Goal: Task Accomplishment & Management: Use online tool/utility

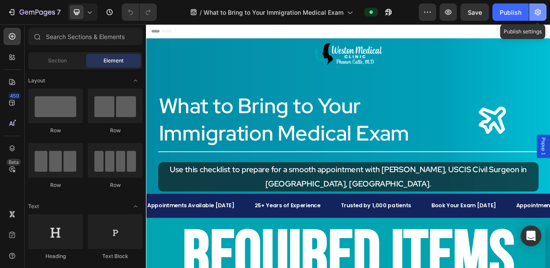
click at [540, 13] on icon "button" at bounding box center [538, 12] width 6 height 7
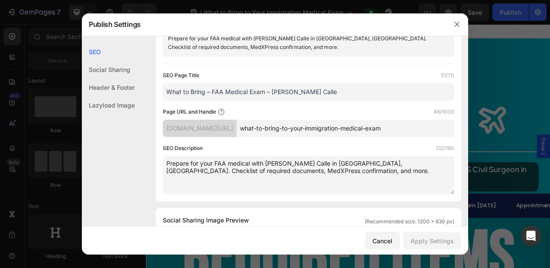
scroll to position [70, 0]
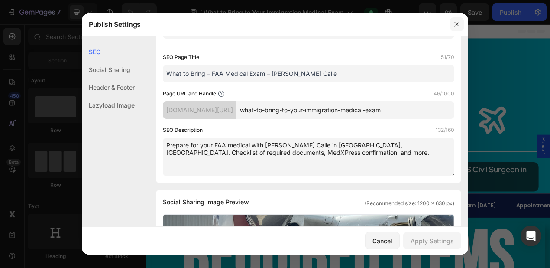
click at [463, 25] on button "button" at bounding box center [457, 24] width 14 height 14
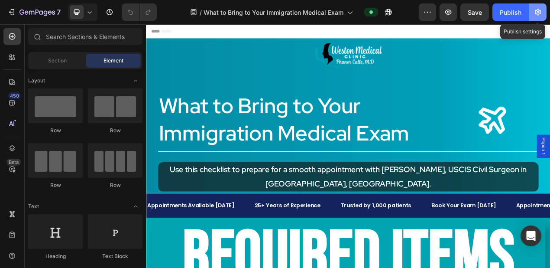
click at [544, 10] on button "button" at bounding box center [538, 11] width 17 height 17
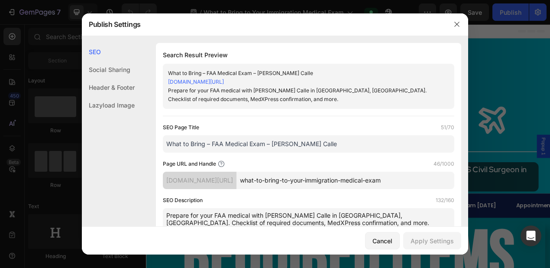
drag, startPoint x: 320, startPoint y: 143, endPoint x: 161, endPoint y: 141, distance: 159.5
click at [161, 141] on div "Search Result Preview What to Bring – FAA Medical Exam – Dr. Phanor Calle ud511…" at bounding box center [309, 148] width 306 height 210
paste input "Immigration"
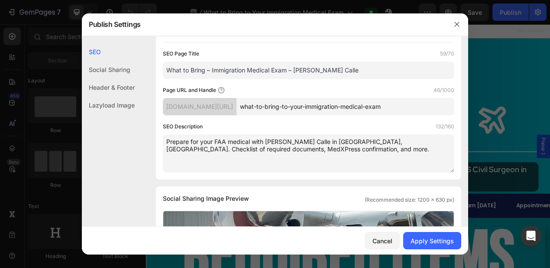
scroll to position [75, 0]
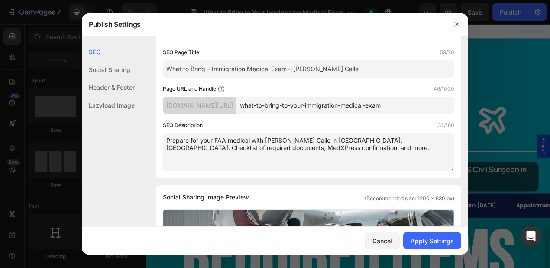
type input "What to Bring – Immigration Medical Exam – Dr. Phanor Calle"
drag, startPoint x: 314, startPoint y: 147, endPoint x: 163, endPoint y: 138, distance: 152.0
click at [163, 138] on div "Search Result Preview What to Bring – Immigration Medical Exam – Dr. Phanor Cal…" at bounding box center [309, 73] width 306 height 210
paste textarea "Checklist of documents to bring for your USCIS medical exam in Weston, FL with …"
click at [395, 141] on textarea "Checklist of documents to bring for your USCIS medical exam in Weston, FL with …" at bounding box center [309, 152] width 292 height 38
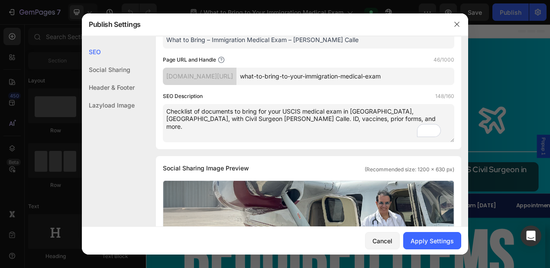
scroll to position [0, 0]
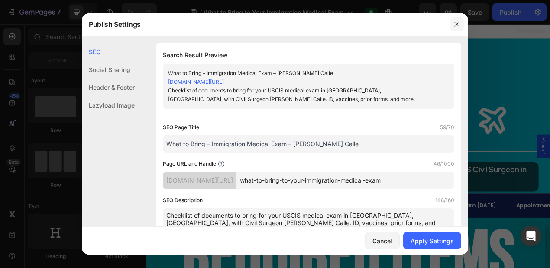
type textarea "Checklist of documents to bring for your USCIS medical exam in Weston, FL, with…"
click at [458, 25] on icon "button" at bounding box center [457, 24] width 5 height 5
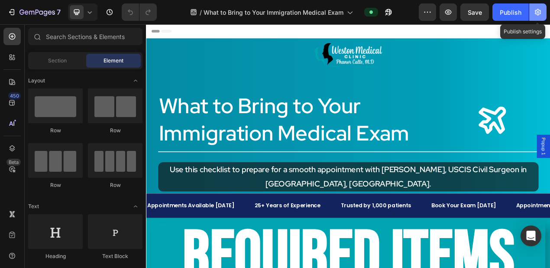
click at [542, 12] on icon "button" at bounding box center [538, 12] width 9 height 9
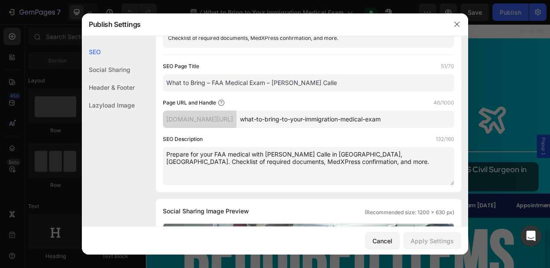
scroll to position [61, 0]
drag, startPoint x: 325, startPoint y: 166, endPoint x: 160, endPoint y: 155, distance: 165.1
click at [160, 155] on div "Search Result Preview What to Bring – FAA Medical Exam – Dr. Phanor Calle ud511…" at bounding box center [309, 87] width 306 height 210
paste textarea "Checklist of documents to bring for your USCIS medical exam in Weston, FL with …"
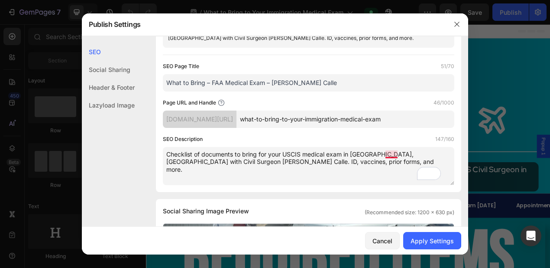
click at [397, 156] on textarea "Checklist of documents to bring for your USCIS medical exam in Weston, FL with …" at bounding box center [309, 166] width 292 height 38
type textarea "Checklist of documents to bring for your USCIS medical exam in Weston, FL, with…"
drag, startPoint x: 333, startPoint y: 87, endPoint x: 173, endPoint y: 85, distance: 160.4
paste input "Immigration"
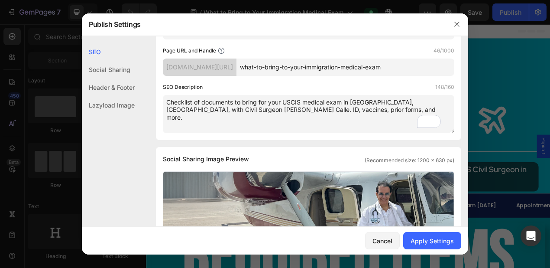
scroll to position [101, 0]
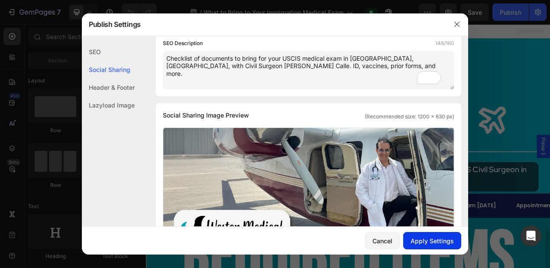
type input "What to Bring – Immigration Medical Exam – Dr. Phanor Calle"
click at [425, 244] on div "Apply Settings" at bounding box center [432, 240] width 43 height 9
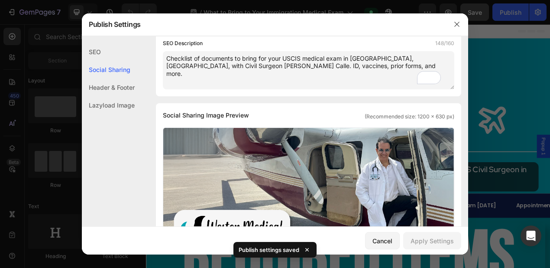
drag, startPoint x: 456, startPoint y: 25, endPoint x: 483, endPoint y: 20, distance: 26.8
click at [456, 24] on icon "button" at bounding box center [457, 24] width 7 height 7
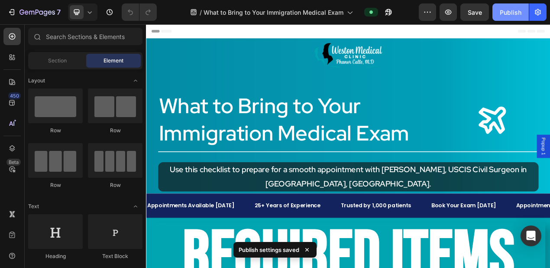
click at [514, 11] on div "Publish" at bounding box center [511, 12] width 22 height 9
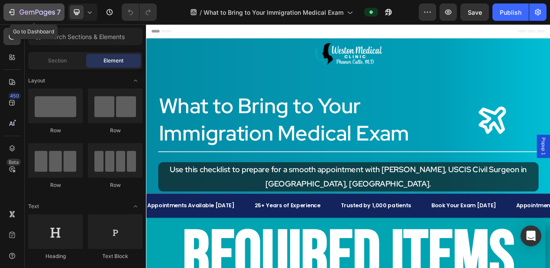
click at [14, 13] on icon "button" at bounding box center [13, 12] width 4 height 6
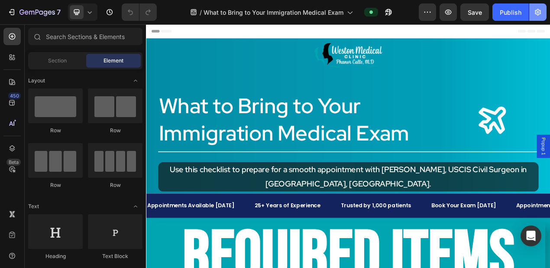
drag, startPoint x: 0, startPoint y: 0, endPoint x: 540, endPoint y: 12, distance: 540.5
click at [540, 12] on icon "button" at bounding box center [538, 12] width 9 height 9
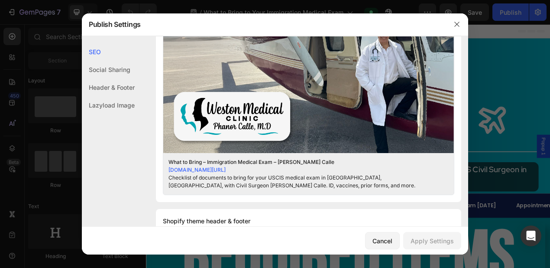
scroll to position [77, 0]
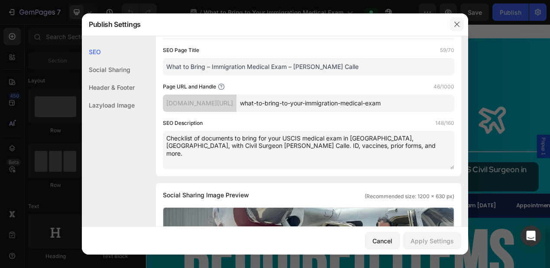
drag, startPoint x: 457, startPoint y: 23, endPoint x: 419, endPoint y: 88, distance: 74.6
click at [457, 23] on icon "button" at bounding box center [457, 24] width 7 height 7
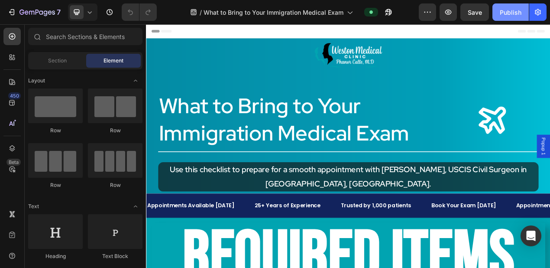
click at [514, 14] on div "Publish" at bounding box center [511, 12] width 22 height 9
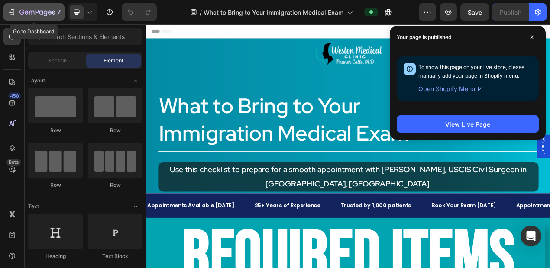
click at [10, 10] on icon "button" at bounding box center [11, 12] width 9 height 9
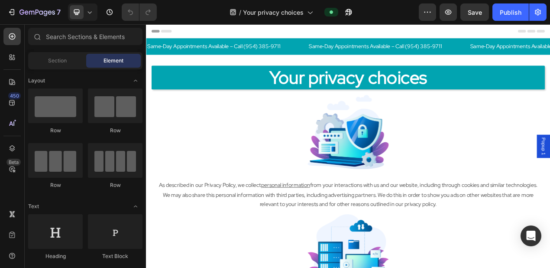
click at [540, 11] on icon "button" at bounding box center [538, 12] width 9 height 9
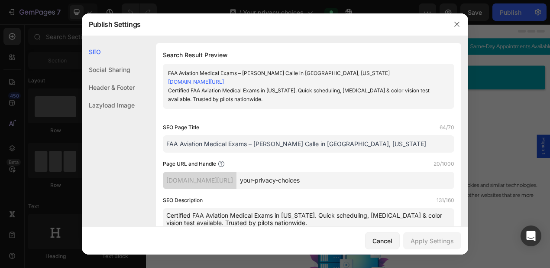
drag, startPoint x: 362, startPoint y: 145, endPoint x: 158, endPoint y: 143, distance: 203.7
click at [158, 143] on div "Search Result Preview FAA Aviation Medical Exams – Dr. Phanor Calle in Weston, …" at bounding box center [309, 148] width 306 height 210
paste input "Privacy Policy | Weston Medical Clinic by Dr. Calle"
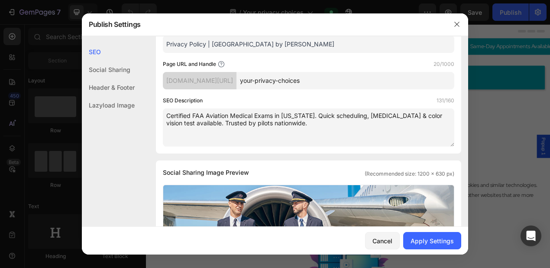
scroll to position [102, 0]
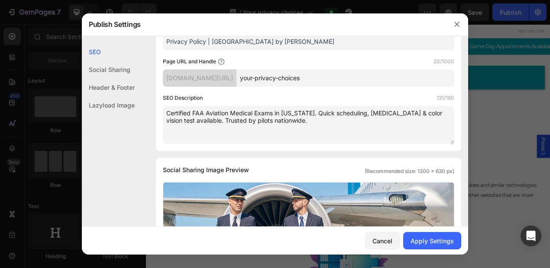
type input "Privacy Policy | Weston Medical Clinic by Dr. Calle"
drag, startPoint x: 315, startPoint y: 128, endPoint x: 163, endPoint y: 110, distance: 152.8
click at [163, 110] on textarea "Certified FAA Aviation Medical Exams in [US_STATE]. Quick scheduling, [MEDICAL_…" at bounding box center [309, 125] width 292 height 38
paste textarea "Our Privacy Policy outlines how Weston Medical Clinic by Dr. Calle collects and…"
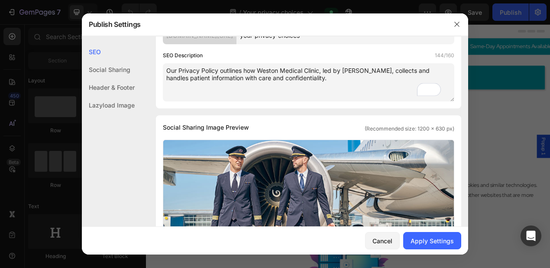
scroll to position [0, 0]
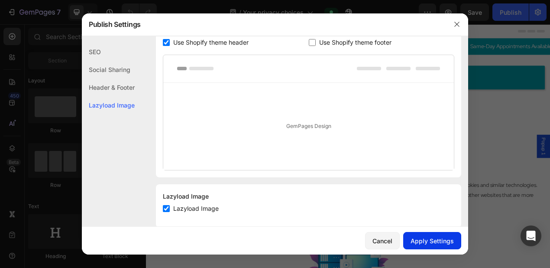
type textarea "Our Privacy Policy outlines how Weston Medical Clinic, led by Dr. Calle, collec…"
click at [428, 237] on div "Apply Settings" at bounding box center [432, 240] width 43 height 9
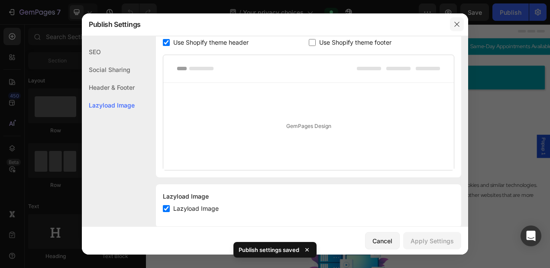
click at [458, 23] on icon "button" at bounding box center [457, 24] width 7 height 7
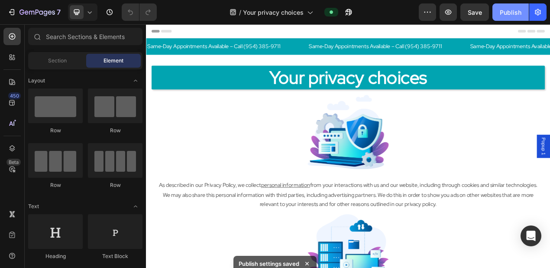
click at [508, 14] on div "Publish" at bounding box center [511, 12] width 22 height 9
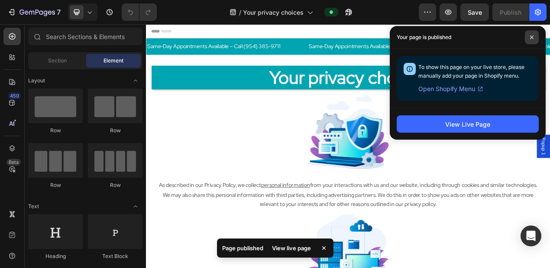
click at [530, 37] on icon at bounding box center [532, 37] width 4 height 4
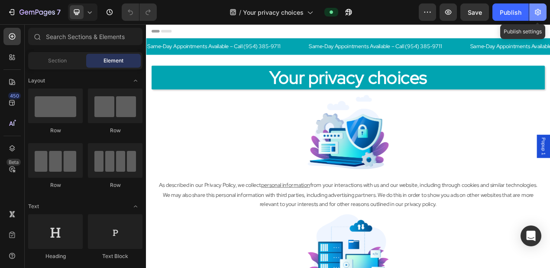
click at [544, 14] on button "button" at bounding box center [538, 11] width 17 height 17
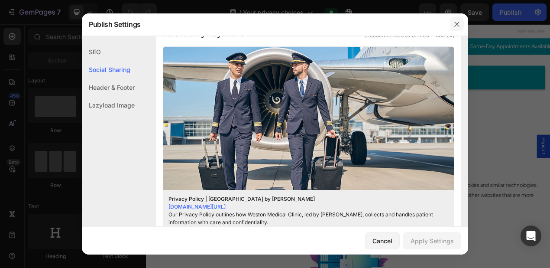
drag, startPoint x: 459, startPoint y: 22, endPoint x: 519, endPoint y: 127, distance: 120.6
click at [459, 22] on icon "button" at bounding box center [457, 24] width 5 height 5
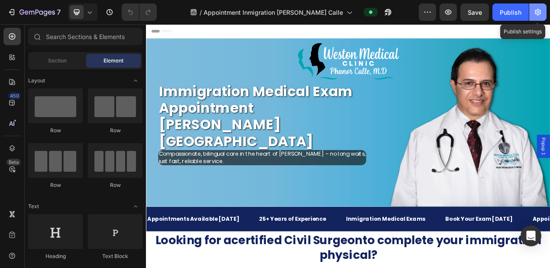
click at [542, 13] on icon "button" at bounding box center [538, 12] width 9 height 9
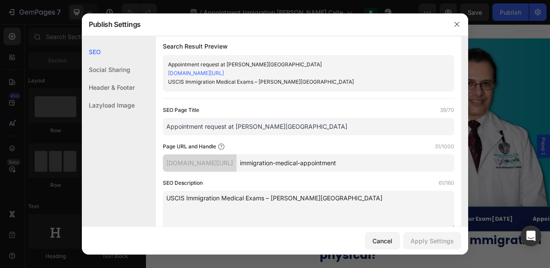
scroll to position [8, 0]
click at [293, 128] on input "Appointment request at [PERSON_NAME][GEOGRAPHIC_DATA]" at bounding box center [309, 127] width 292 height 17
drag, startPoint x: 298, startPoint y: 130, endPoint x: 150, endPoint y: 121, distance: 148.5
paste input "Immigration Exam Appointment | Dr. Calle, Weston FL"
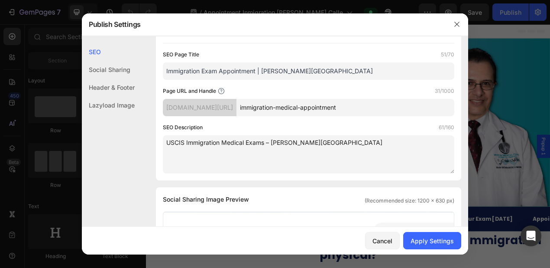
scroll to position [65, 0]
type input "Immigration Exam Appointment | Dr. Calle, Weston FL"
drag, startPoint x: 362, startPoint y: 143, endPoint x: 165, endPoint y: 138, distance: 197.2
click at [165, 138] on textarea "USCIS Immigration Medical Exams – Dr. Phanor Calle, Weston FL" at bounding box center [309, 153] width 292 height 38
paste textarea "Schedule your USCIS Immigration Medical Exam with Dr. Phanor Calle in Weston, F…"
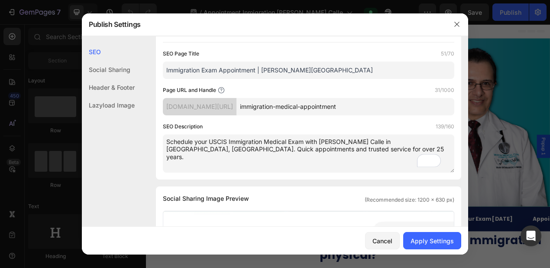
scroll to position [74, 0]
type textarea "Schedule your USCIS Immigration Medical Exam with Dr. Phanor Calle in Weston, F…"
click at [371, 172] on div "Search Result Preview Immigration Exam Appointment | Dr. Calle, Weston FL ud511…" at bounding box center [309, 74] width 306 height 210
click at [421, 243] on div "Apply Settings" at bounding box center [432, 240] width 43 height 9
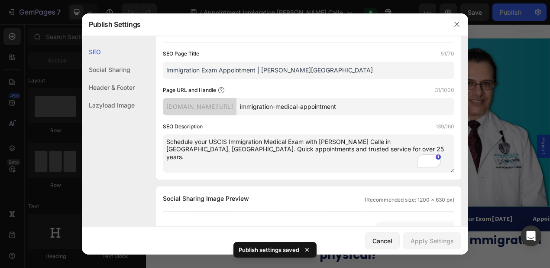
click at [458, 24] on icon "button" at bounding box center [457, 24] width 7 height 7
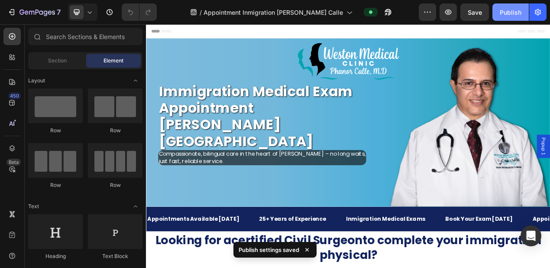
click at [511, 14] on div "Publish" at bounding box center [511, 12] width 22 height 9
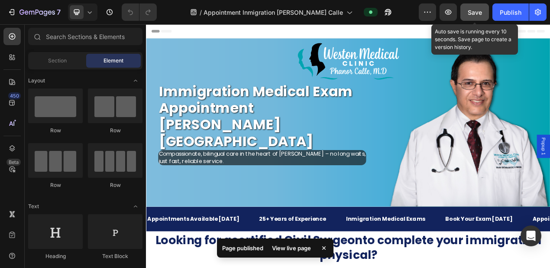
click at [476, 14] on span "Save" at bounding box center [475, 12] width 14 height 7
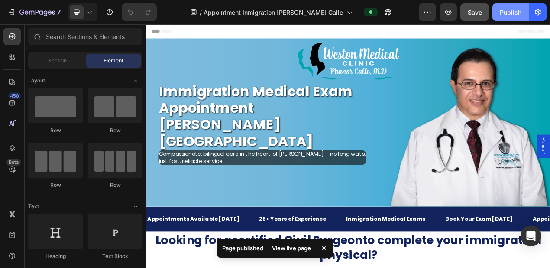
click at [514, 10] on div "Publish" at bounding box center [511, 12] width 22 height 9
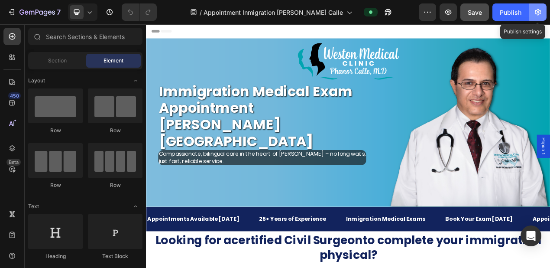
click at [539, 12] on icon "button" at bounding box center [538, 12] width 6 height 7
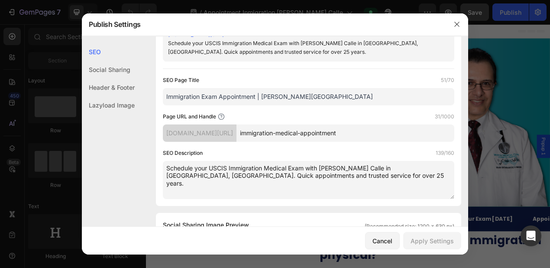
scroll to position [0, 0]
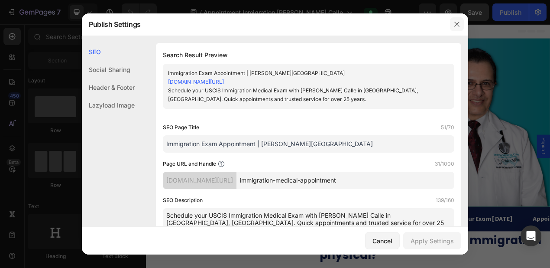
click at [458, 23] on icon "button" at bounding box center [457, 24] width 7 height 7
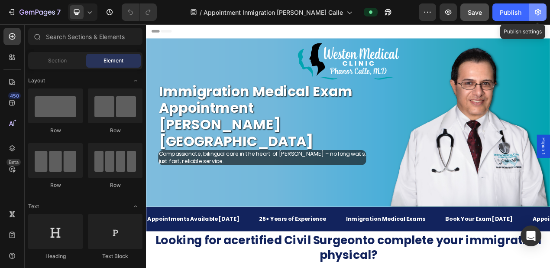
click at [543, 17] on button "button" at bounding box center [538, 11] width 17 height 17
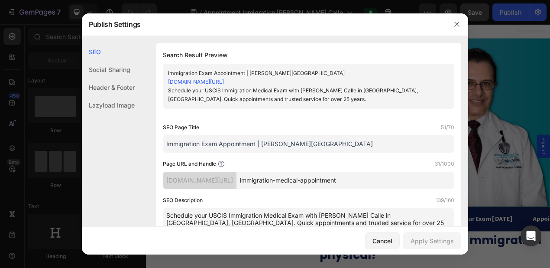
drag, startPoint x: 329, startPoint y: 144, endPoint x: 148, endPoint y: 138, distance: 181.3
paste input "USCIS Immigration Medical Exams – Dr. Phanor"
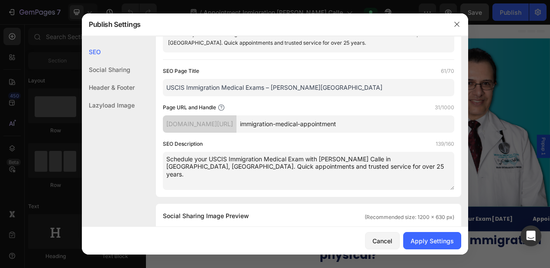
scroll to position [61, 0]
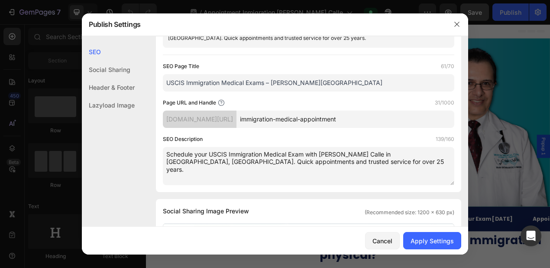
type input "USCIS Immigration Medical Exams – Dr. Phanor Calle, Weston FL"
drag, startPoint x: 330, startPoint y: 165, endPoint x: 177, endPoint y: 153, distance: 153.8
click at [166, 148] on textarea "Schedule your USCIS Immigration Medical Exam with Dr. Phanor Calle in Weston, F…" at bounding box center [309, 166] width 292 height 38
paste textarea "Compassionate, bilingual care in Weston from a USCIS-designated Civil Surgeon w…"
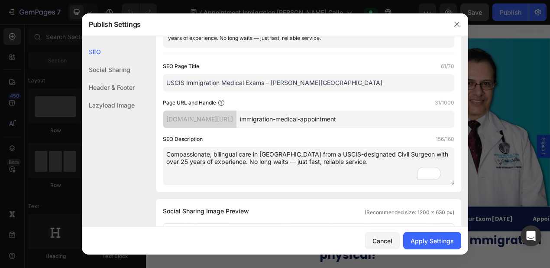
type textarea "Compassionate, bilingual care in Weston from a USCIS-designated Civil Surgeon w…"
click at [423, 239] on div "Apply Settings" at bounding box center [432, 240] width 43 height 9
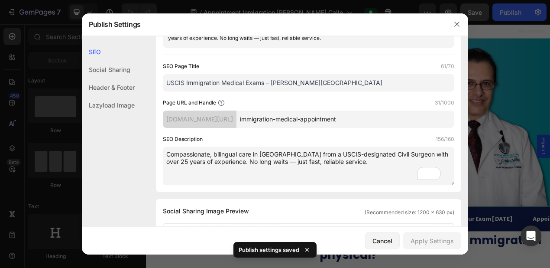
click at [455, 24] on icon "button" at bounding box center [457, 24] width 7 height 7
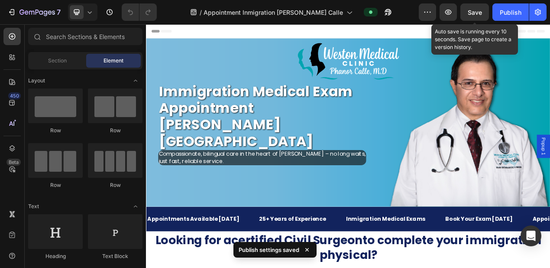
click at [472, 13] on span "Save" at bounding box center [475, 12] width 14 height 7
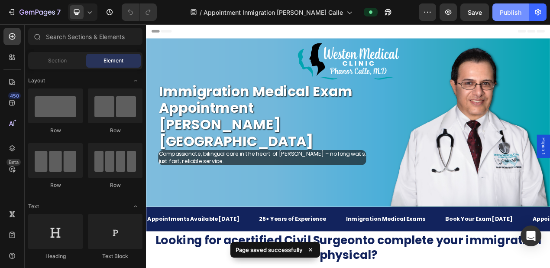
click at [514, 12] on div "Publish" at bounding box center [511, 12] width 22 height 9
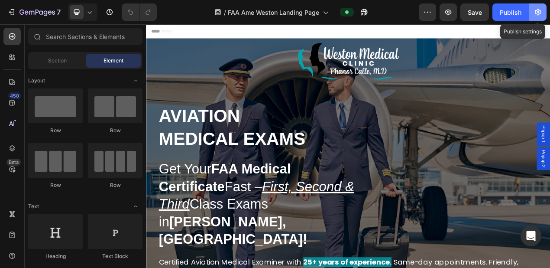
drag, startPoint x: 0, startPoint y: 0, endPoint x: 519, endPoint y: 49, distance: 521.4
click at [539, 14] on icon "button" at bounding box center [538, 12] width 6 height 7
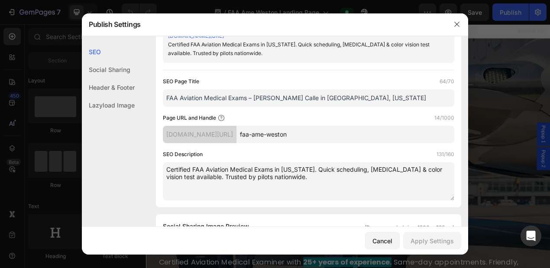
scroll to position [42, 0]
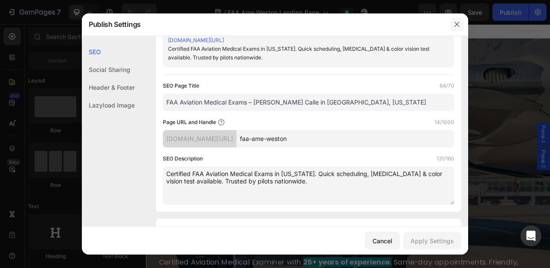
click at [462, 25] on button "button" at bounding box center [457, 24] width 14 height 14
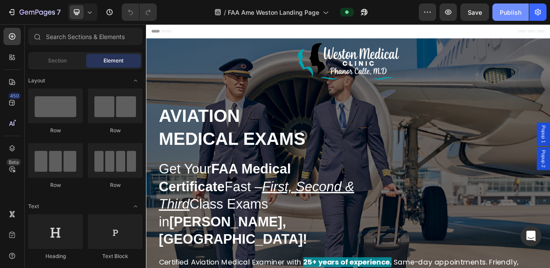
drag, startPoint x: 502, startPoint y: 16, endPoint x: 519, endPoint y: 119, distance: 104.5
click at [502, 16] on div "Publish" at bounding box center [511, 12] width 22 height 9
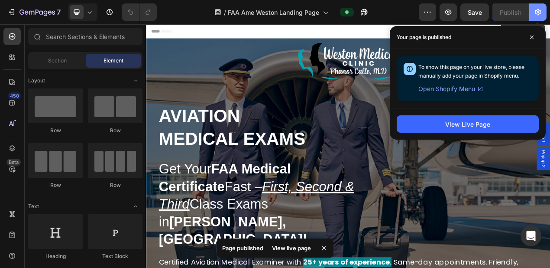
click at [544, 12] on button "button" at bounding box center [538, 11] width 17 height 17
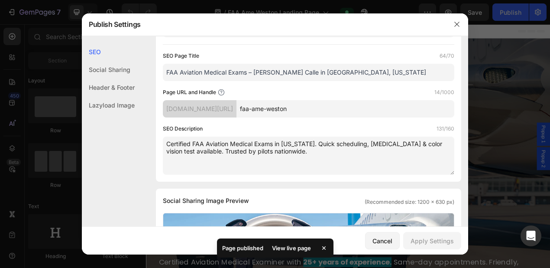
scroll to position [0, 0]
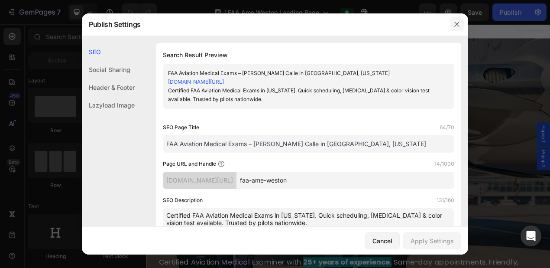
click at [459, 23] on icon "button" at bounding box center [457, 24] width 7 height 7
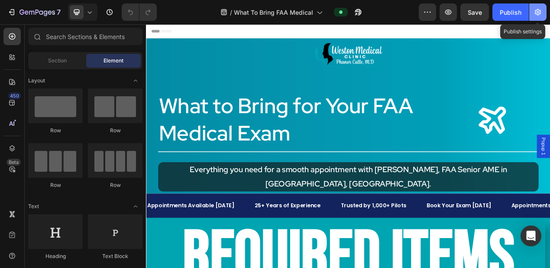
drag, startPoint x: 519, startPoint y: 26, endPoint x: 539, endPoint y: 12, distance: 23.7
click at [539, 12] on icon "button" at bounding box center [538, 12] width 6 height 7
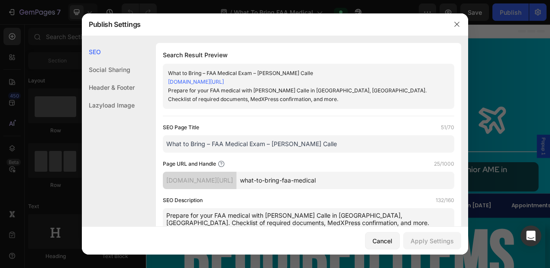
drag, startPoint x: 468, startPoint y: 71, endPoint x: 466, endPoint y: 80, distance: 8.9
click at [466, 80] on div "Publish Settings SEO Social Sharing Header & Footer Lazyload Image SEO Search R…" at bounding box center [275, 134] width 550 height 268
drag, startPoint x: 466, startPoint y: 80, endPoint x: 395, endPoint y: 54, distance: 76.1
click at [395, 54] on h1 "Search Result Preview" at bounding box center [309, 55] width 292 height 10
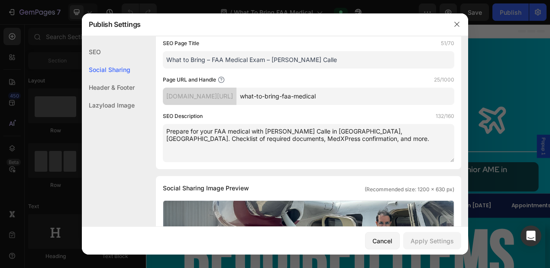
scroll to position [82, 0]
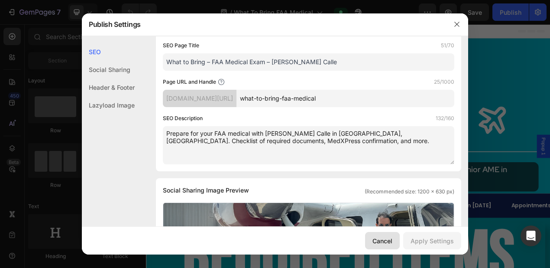
click at [383, 241] on div "Cancel" at bounding box center [383, 240] width 20 height 9
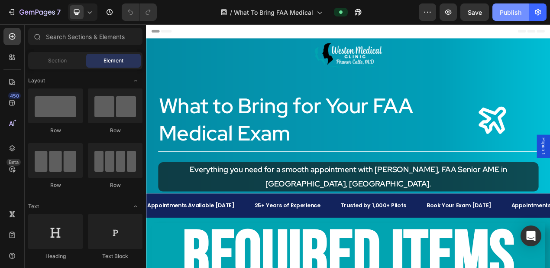
click at [514, 12] on div "Publish" at bounding box center [511, 12] width 22 height 9
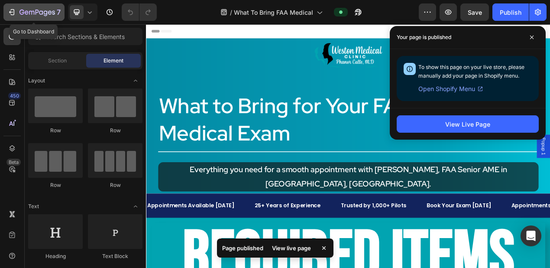
click at [14, 13] on icon "button" at bounding box center [11, 12] width 9 height 9
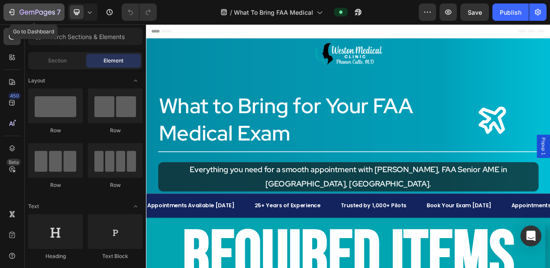
click at [13, 11] on icon "button" at bounding box center [11, 12] width 9 height 9
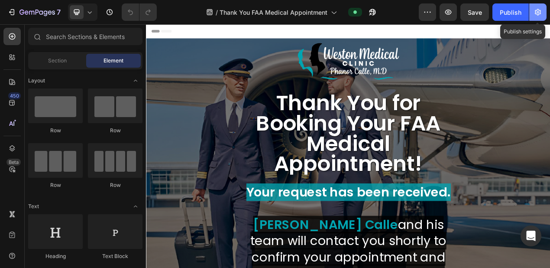
drag, startPoint x: 519, startPoint y: 33, endPoint x: 539, endPoint y: 13, distance: 27.9
click at [539, 13] on icon "button" at bounding box center [538, 12] width 9 height 9
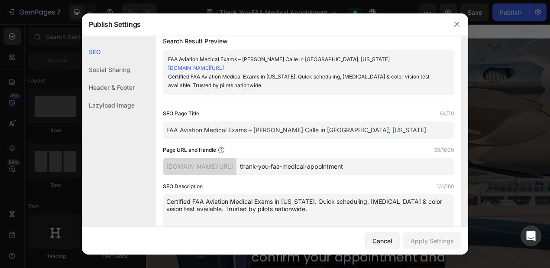
scroll to position [31, 0]
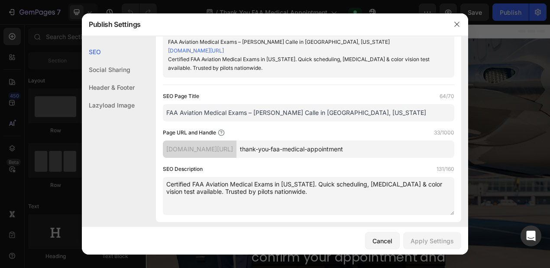
drag, startPoint x: 356, startPoint y: 112, endPoint x: 163, endPoint y: 113, distance: 192.8
click at [163, 113] on input "FAA Aviation Medical Exams – [PERSON_NAME] Calle in [GEOGRAPHIC_DATA], [US_STAT…" at bounding box center [309, 112] width 292 height 17
paste input "Thank You – FAA Medical Exam | [PERSON_NAME][GEOGRAPHIC_DATA]"
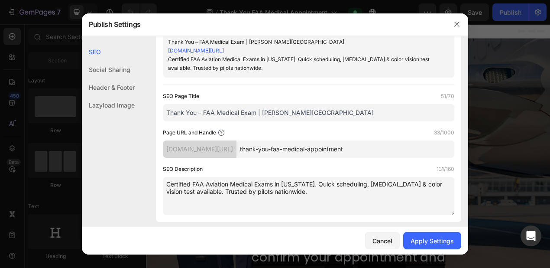
type input "Thank You – FAA Medical Exam | [PERSON_NAME][GEOGRAPHIC_DATA]"
drag, startPoint x: 290, startPoint y: 196, endPoint x: 161, endPoint y: 183, distance: 129.8
click at [161, 183] on div "Search Result Preview Thank You – FAA Medical Exam | [PERSON_NAME][GEOGRAPHIC_D…" at bounding box center [309, 117] width 306 height 210
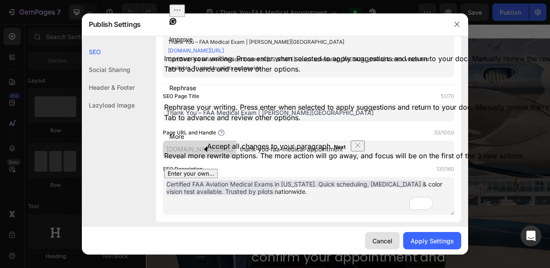
click at [380, 240] on div "Cancel" at bounding box center [383, 240] width 20 height 9
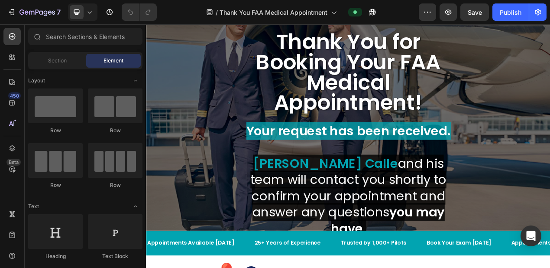
scroll to position [68, 0]
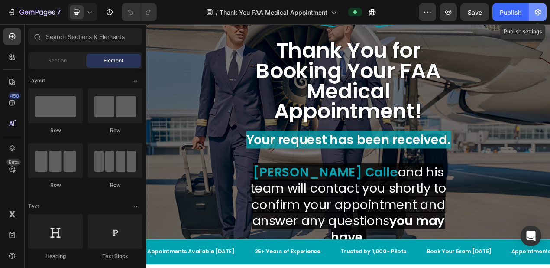
click at [536, 13] on icon "button" at bounding box center [538, 12] width 6 height 7
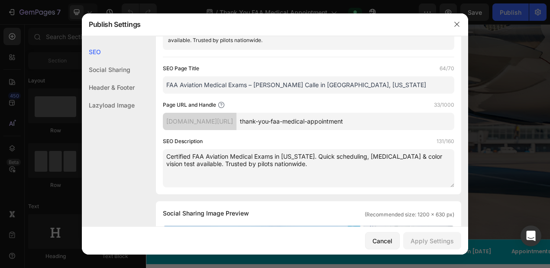
scroll to position [59, 0]
drag, startPoint x: 296, startPoint y: 168, endPoint x: 167, endPoint y: 157, distance: 129.2
click at [167, 157] on textarea "Certified FAA Aviation Medical Exams in [US_STATE]. Quick scheduling, [MEDICAL_…" at bounding box center [309, 168] width 292 height 38
paste textarea "Thank You – FAA Medical Exam | [PERSON_NAME][GEOGRAPHIC_DATA]"
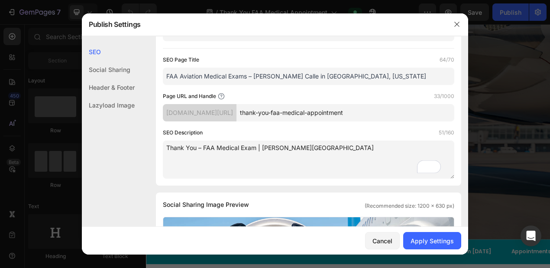
type textarea "Thank You – FAA Medical Exam | [PERSON_NAME][GEOGRAPHIC_DATA]"
click at [373, 77] on input "FAA Aviation Medical Exams – [PERSON_NAME] Calle in [GEOGRAPHIC_DATA], [US_STAT…" at bounding box center [309, 76] width 292 height 17
drag, startPoint x: 373, startPoint y: 77, endPoint x: 164, endPoint y: 82, distance: 208.9
click at [164, 82] on input "FAA Aviation Medical Exams – [PERSON_NAME] Calle in [GEOGRAPHIC_DATA], [US_STAT…" at bounding box center [309, 76] width 292 height 17
paste input "Thank You – FAA Medical Exam | [PERSON_NAME][GEOGRAPHIC_DATA]"
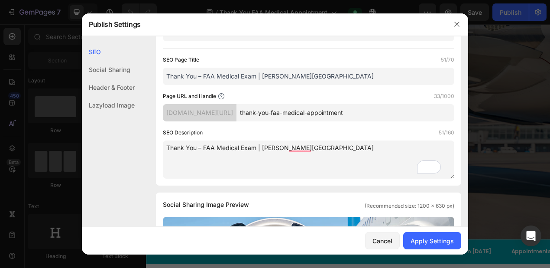
type input "Thank You – FAA Medical Exam | [PERSON_NAME][GEOGRAPHIC_DATA]"
drag, startPoint x: 327, startPoint y: 153, endPoint x: 173, endPoint y: 143, distance: 154.1
click at [162, 141] on div "Search Result Preview Thank You – FAA Medical Exam | [PERSON_NAME][GEOGRAPHIC_D…" at bounding box center [309, 85] width 306 height 202
paste textarea "you for booking your FAA Medical Exam with [PERSON_NAME] Calle in [GEOGRAPHIC_D…"
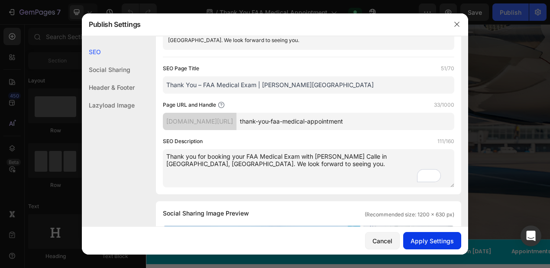
type textarea "Thank you for booking your FAA Medical Exam with [PERSON_NAME] Calle in [GEOGRA…"
click at [426, 242] on div "Apply Settings" at bounding box center [432, 240] width 43 height 9
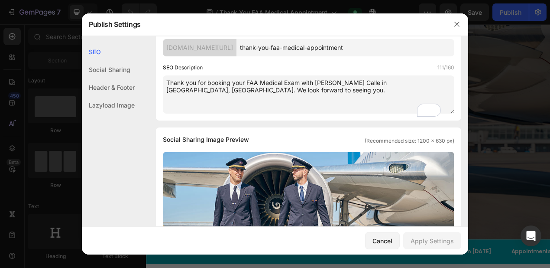
scroll to position [0, 0]
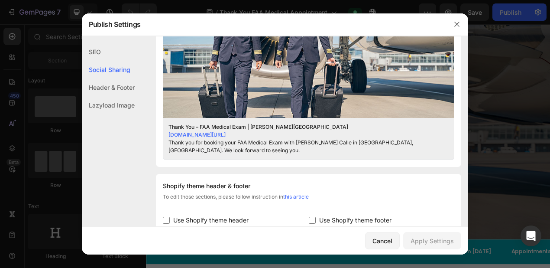
drag, startPoint x: 425, startPoint y: 0, endPoint x: 461, endPoint y: 22, distance: 41.6
click at [459, 24] on icon "button" at bounding box center [457, 24] width 7 height 7
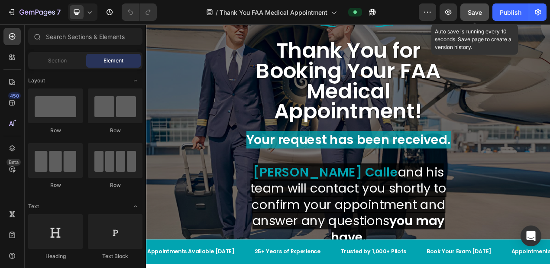
click at [477, 10] on span "Save" at bounding box center [475, 12] width 14 height 7
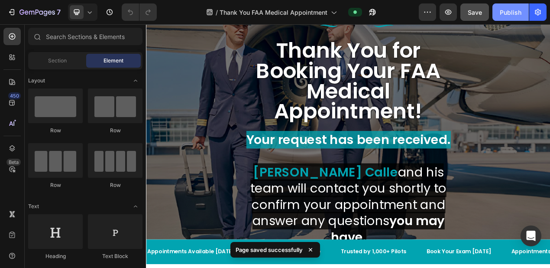
click at [509, 13] on div "Publish" at bounding box center [511, 12] width 22 height 9
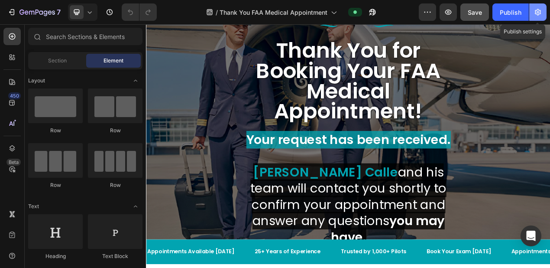
click at [541, 12] on icon "button" at bounding box center [538, 12] width 9 height 9
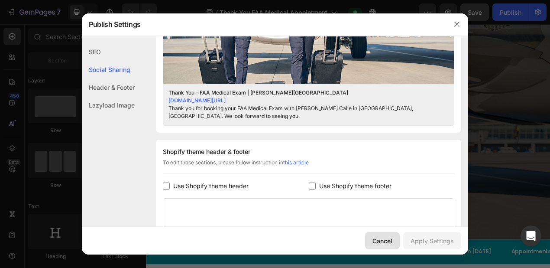
click at [386, 239] on div "Cancel" at bounding box center [383, 240] width 20 height 9
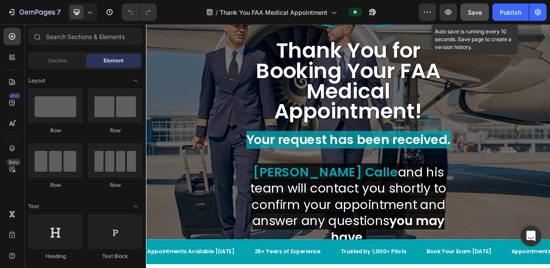
click at [466, 12] on button "Save" at bounding box center [475, 11] width 29 height 17
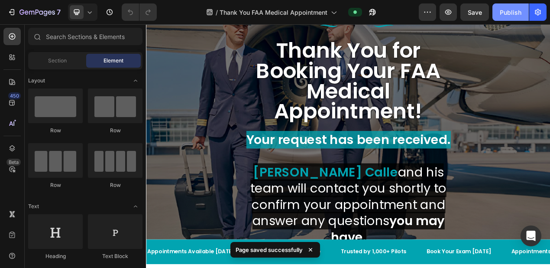
click at [515, 18] on button "Publish" at bounding box center [511, 11] width 36 height 17
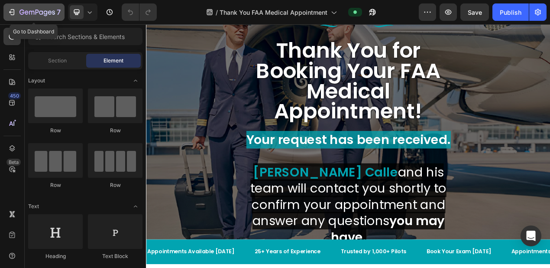
click at [13, 12] on icon "button" at bounding box center [11, 12] width 9 height 9
